Goal: Task Accomplishment & Management: Manage account settings

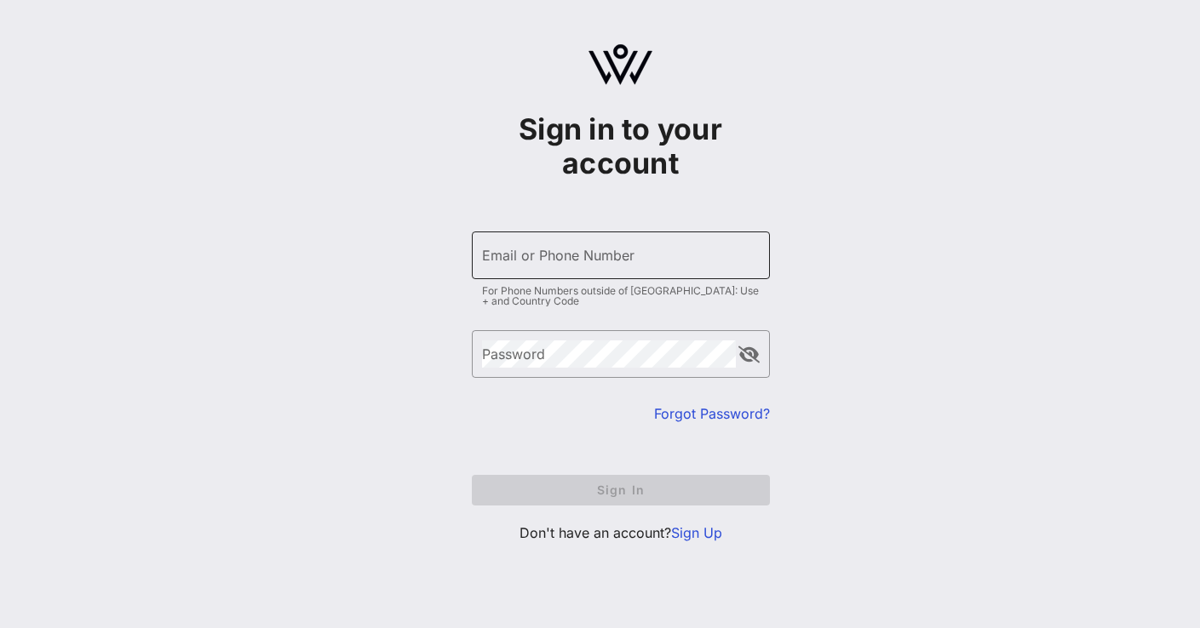
click at [499, 267] on input "Email or Phone Number" at bounding box center [621, 255] width 278 height 27
type input "[EMAIL_ADDRESS][DOMAIN_NAME]"
click at [712, 416] on link "Forgot Password?" at bounding box center [712, 413] width 116 height 17
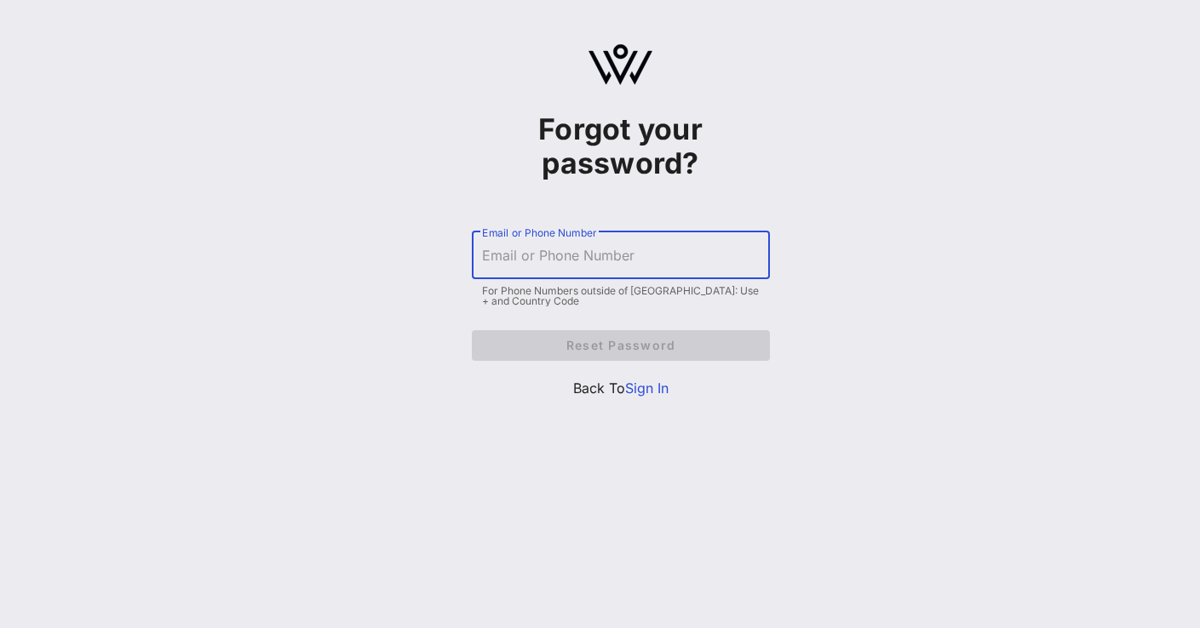
click at [561, 261] on input "Email or Phone Number" at bounding box center [621, 255] width 278 height 27
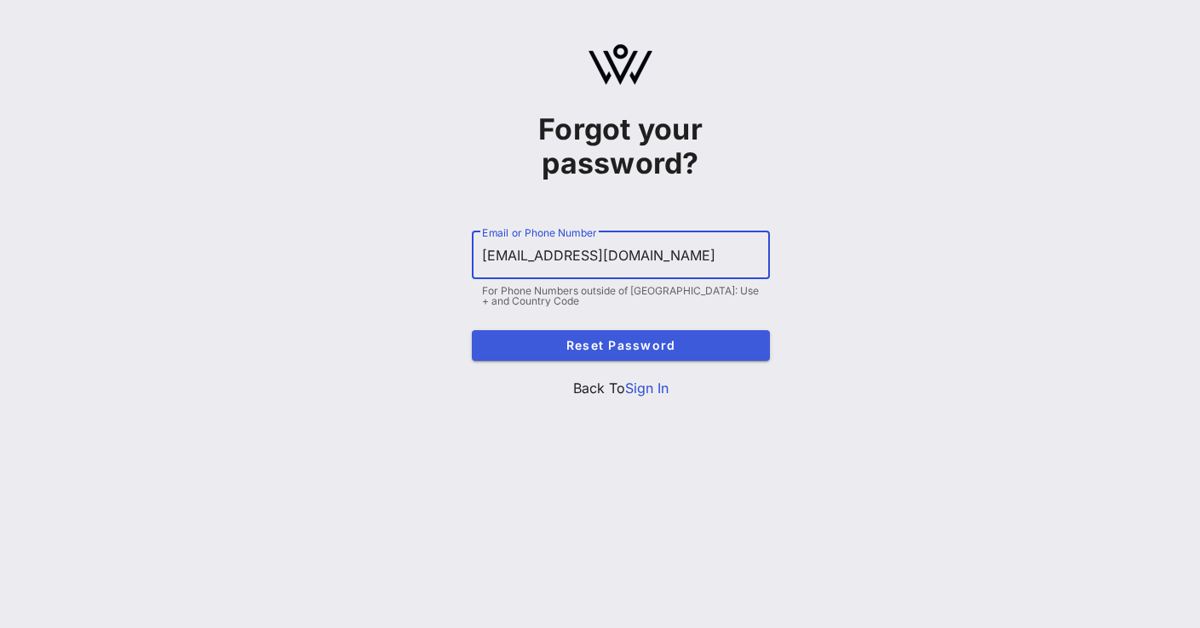
type input "[EMAIL_ADDRESS][DOMAIN_NAME]"
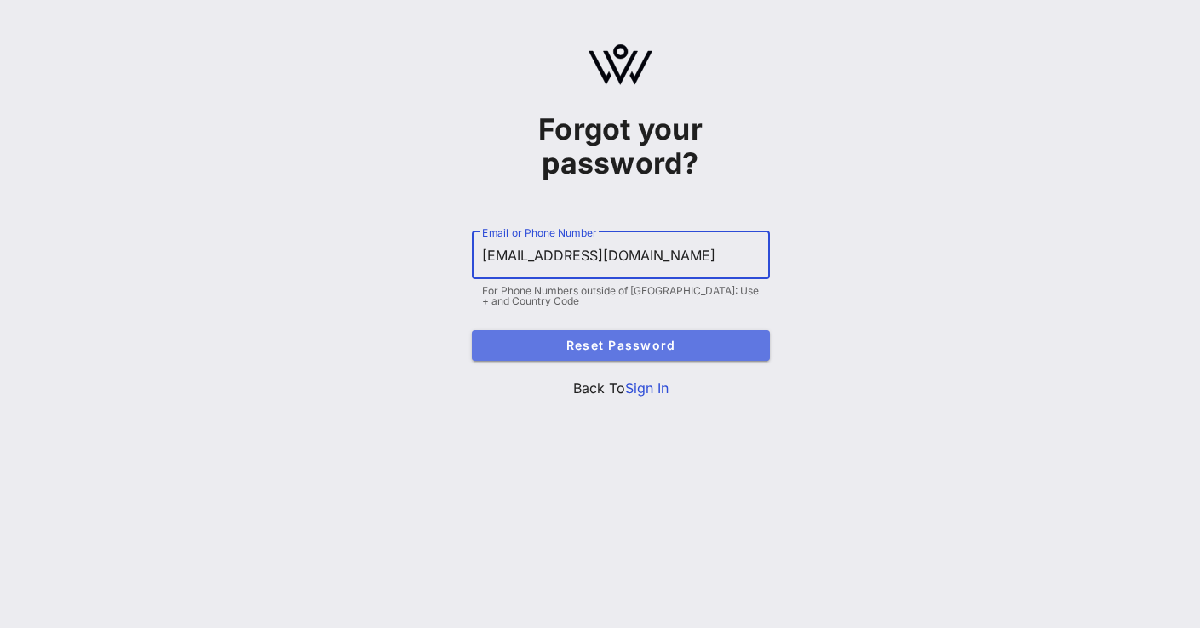
click at [605, 346] on span "Reset Password" at bounding box center [620, 345] width 271 height 14
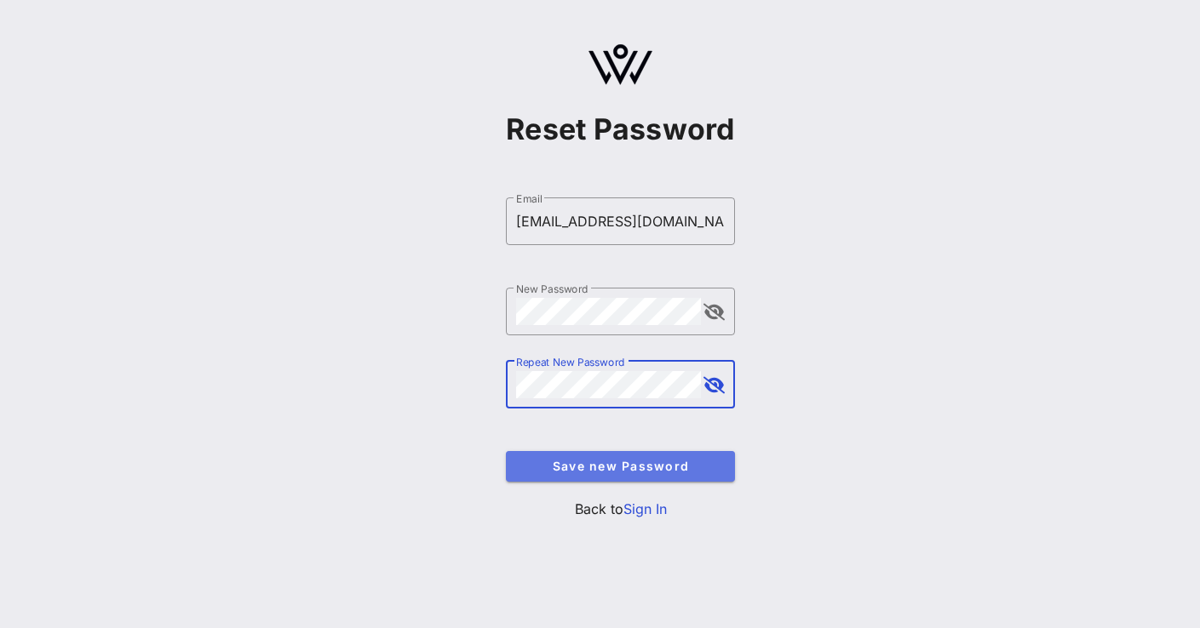
click at [619, 463] on span "Save new Password" at bounding box center [620, 466] width 202 height 14
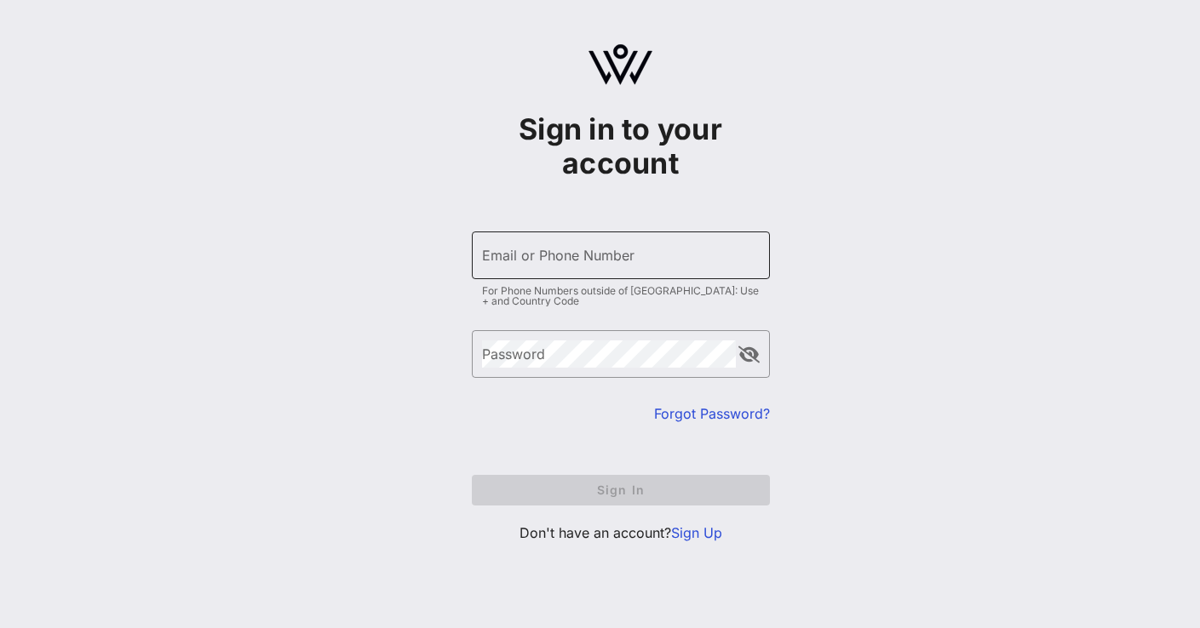
click at [533, 277] on div "Email or Phone Number" at bounding box center [621, 256] width 278 height 48
type input "[EMAIL_ADDRESS][DOMAIN_NAME]"
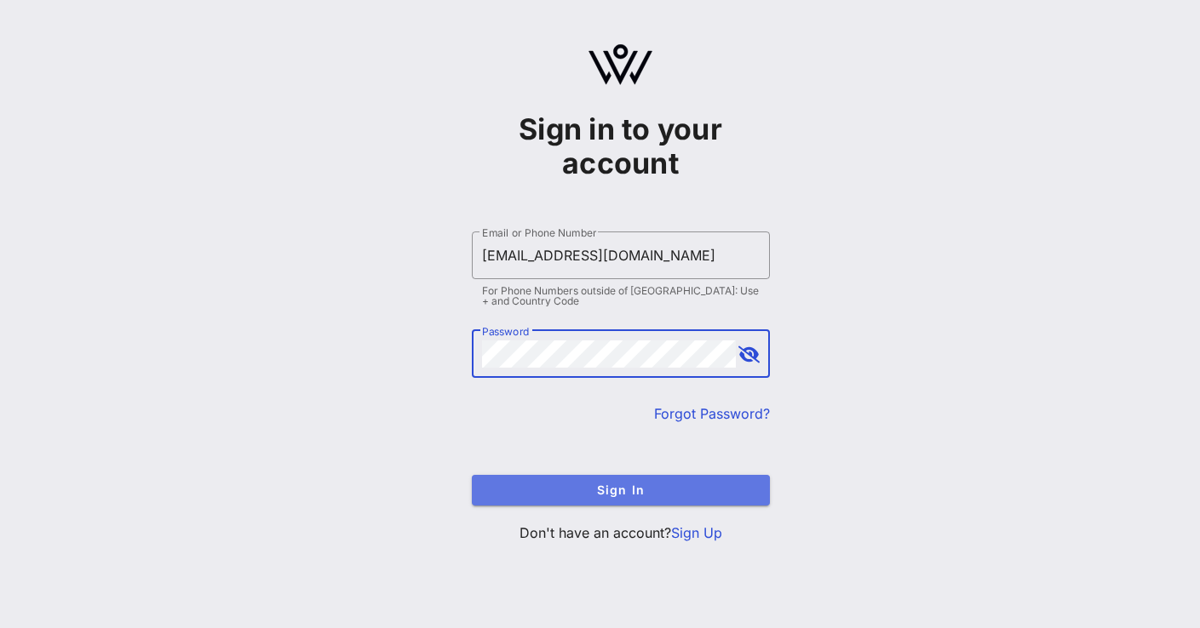
click at [594, 487] on span "Sign In" at bounding box center [620, 490] width 271 height 14
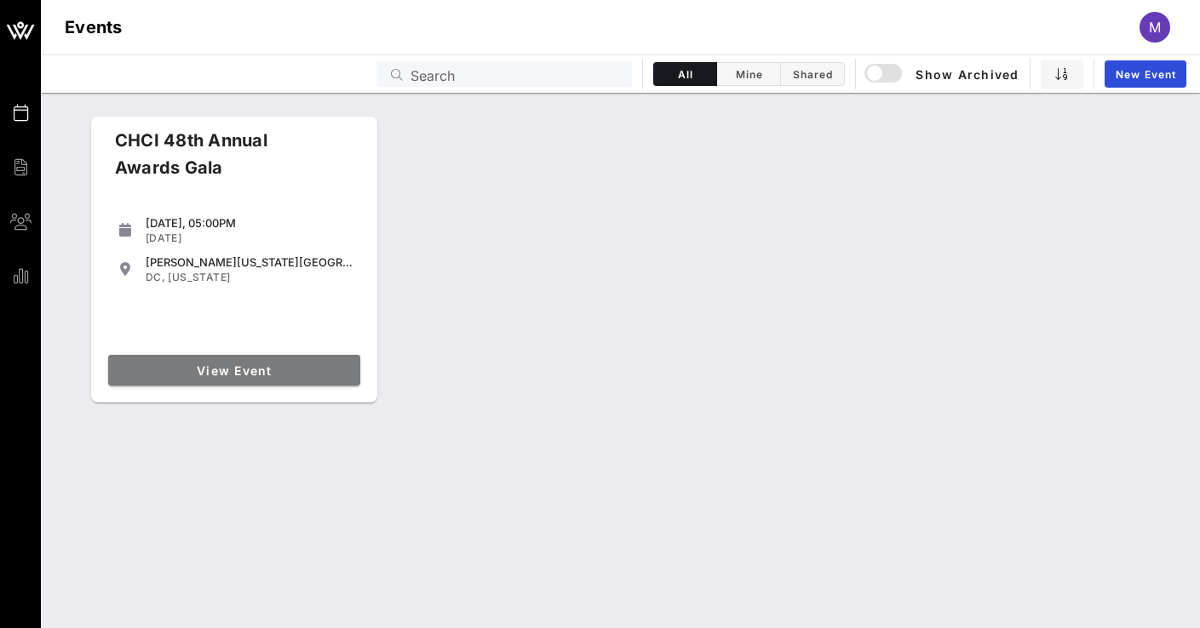
click at [226, 364] on span "View Event" at bounding box center [234, 371] width 238 height 14
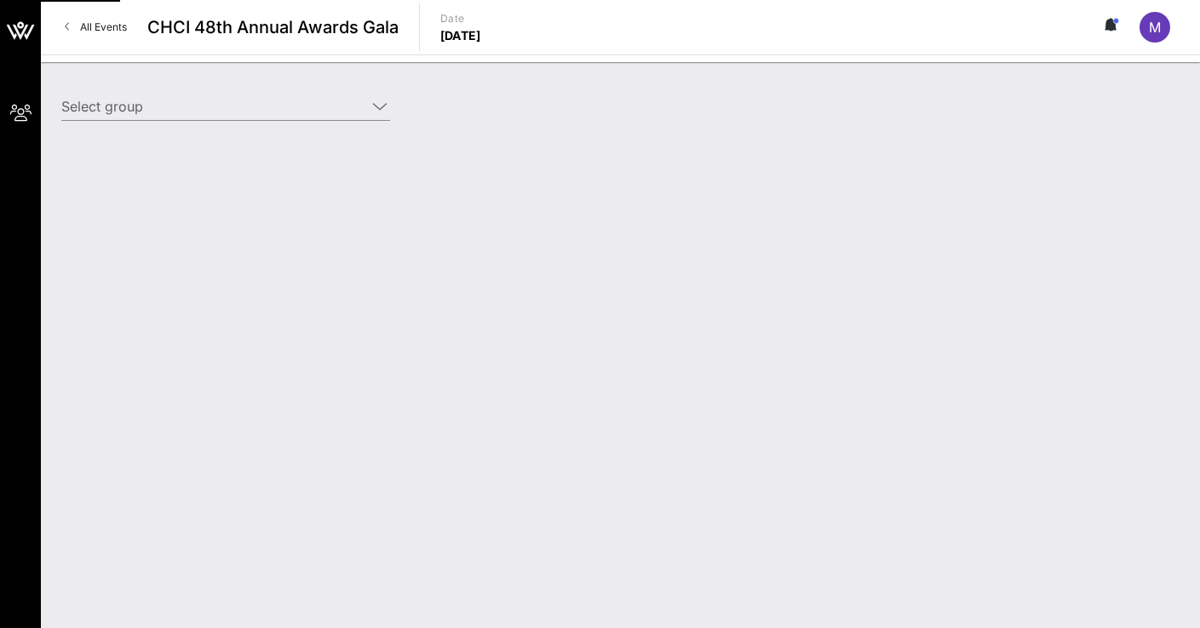
type input "Entravision (Entravision) [Marcelo Gaete, mgaete@entravision.com]"
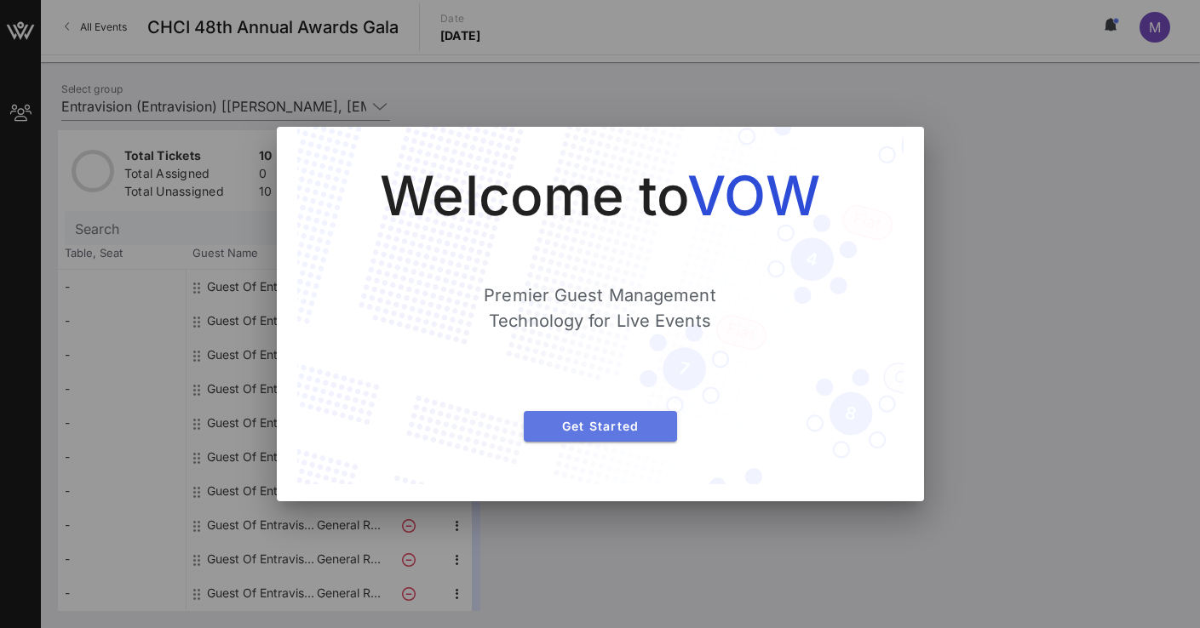
click at [611, 427] on span "Get Started" at bounding box center [600, 426] width 126 height 14
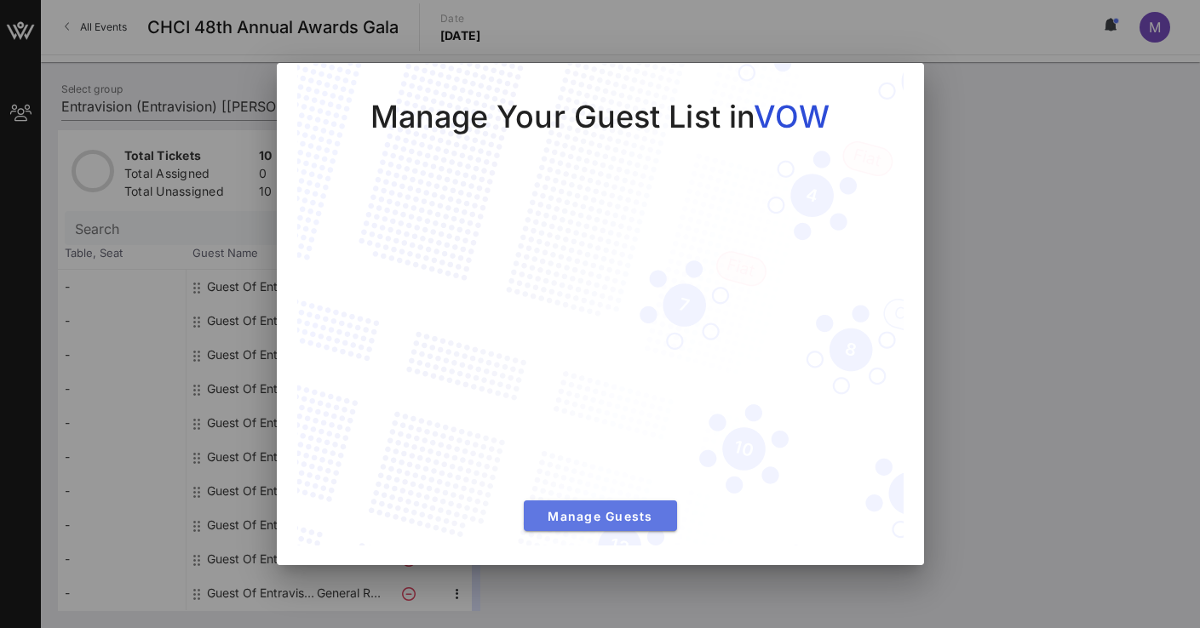
click at [595, 519] on span "Manage Guests" at bounding box center [600, 516] width 126 height 14
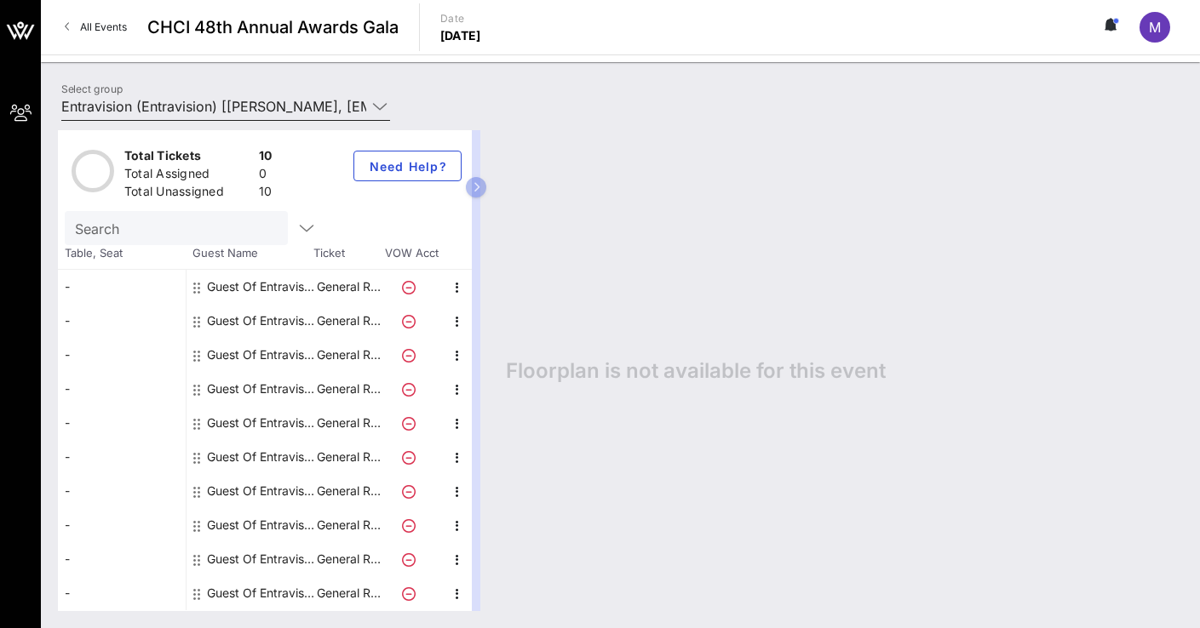
click at [375, 107] on icon at bounding box center [379, 106] width 15 height 20
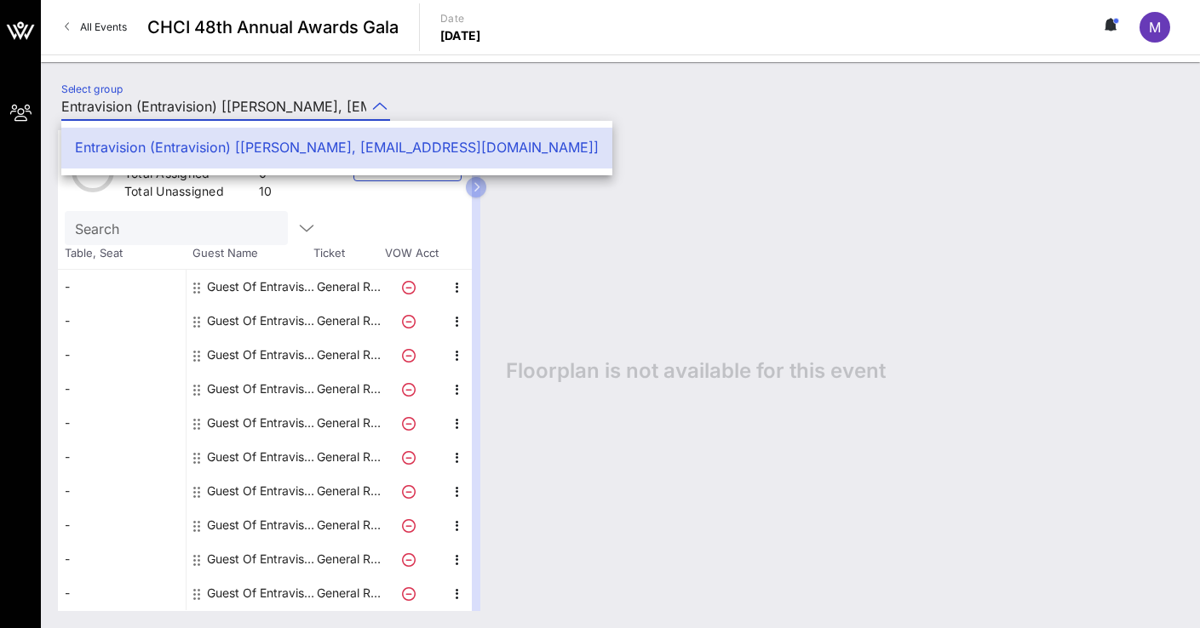
click at [704, 193] on div "Floorplan is not available for this event" at bounding box center [836, 370] width 694 height 481
